Goal: Find specific fact: Find specific fact

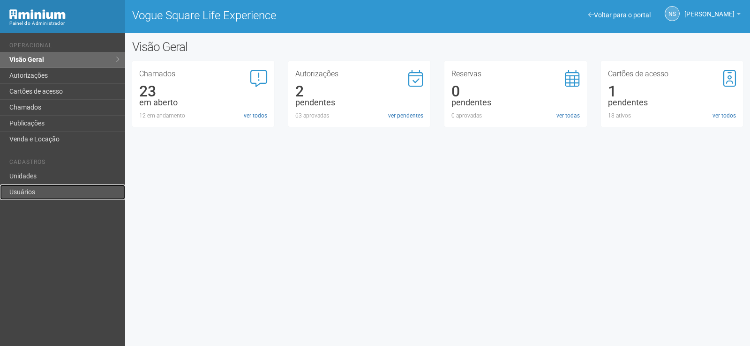
click at [43, 190] on link "Usuários" at bounding box center [62, 192] width 125 height 15
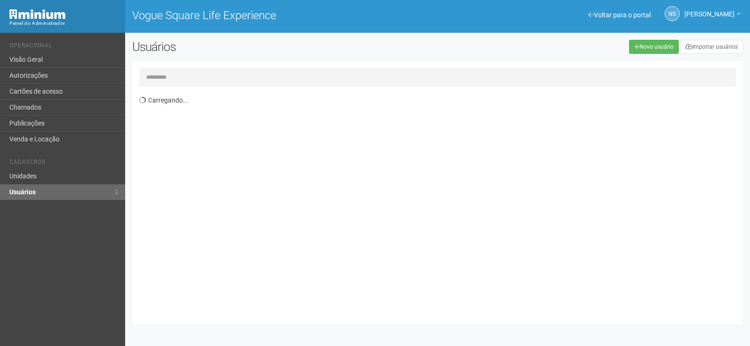
drag, startPoint x: 0, startPoint y: 0, endPoint x: 202, endPoint y: 73, distance: 215.3
click at [202, 73] on input "text" at bounding box center [437, 77] width 597 height 19
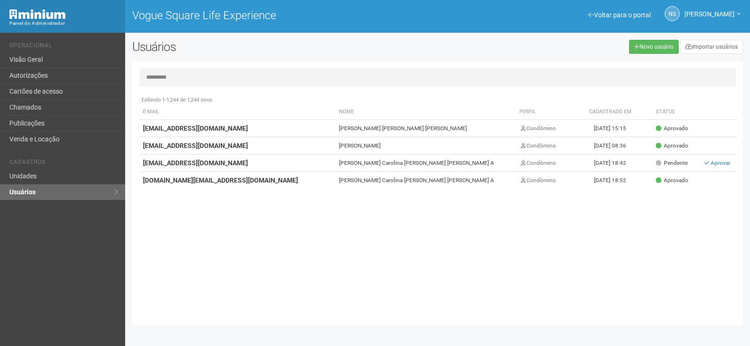
type input "*********"
click at [405, 181] on td "[PERSON_NAME] Carolina [PERSON_NAME] [PERSON_NAME] A" at bounding box center [425, 180] width 180 height 17
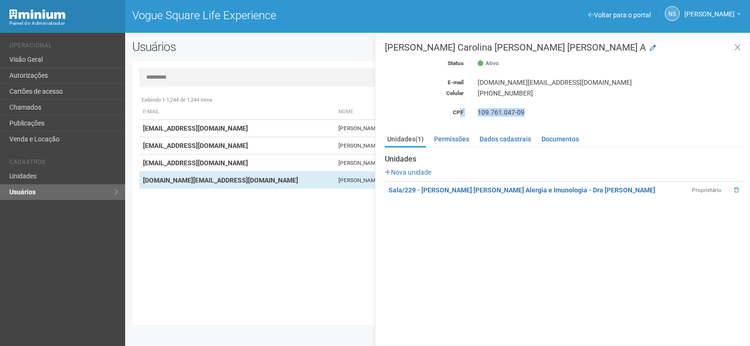
drag, startPoint x: 523, startPoint y: 112, endPoint x: 461, endPoint y: 110, distance: 61.9
click at [461, 110] on div "CPF 109.761.047-09" at bounding box center [564, 112] width 372 height 8
copy div "F 109.761.047-09"
click at [525, 69] on div "[PERSON_NAME] Carolina [PERSON_NAME] [PERSON_NAME] A Status Ativo E-mail [DOMAI…" at bounding box center [564, 80] width 358 height 74
